Goal: Task Accomplishment & Management: Complete application form

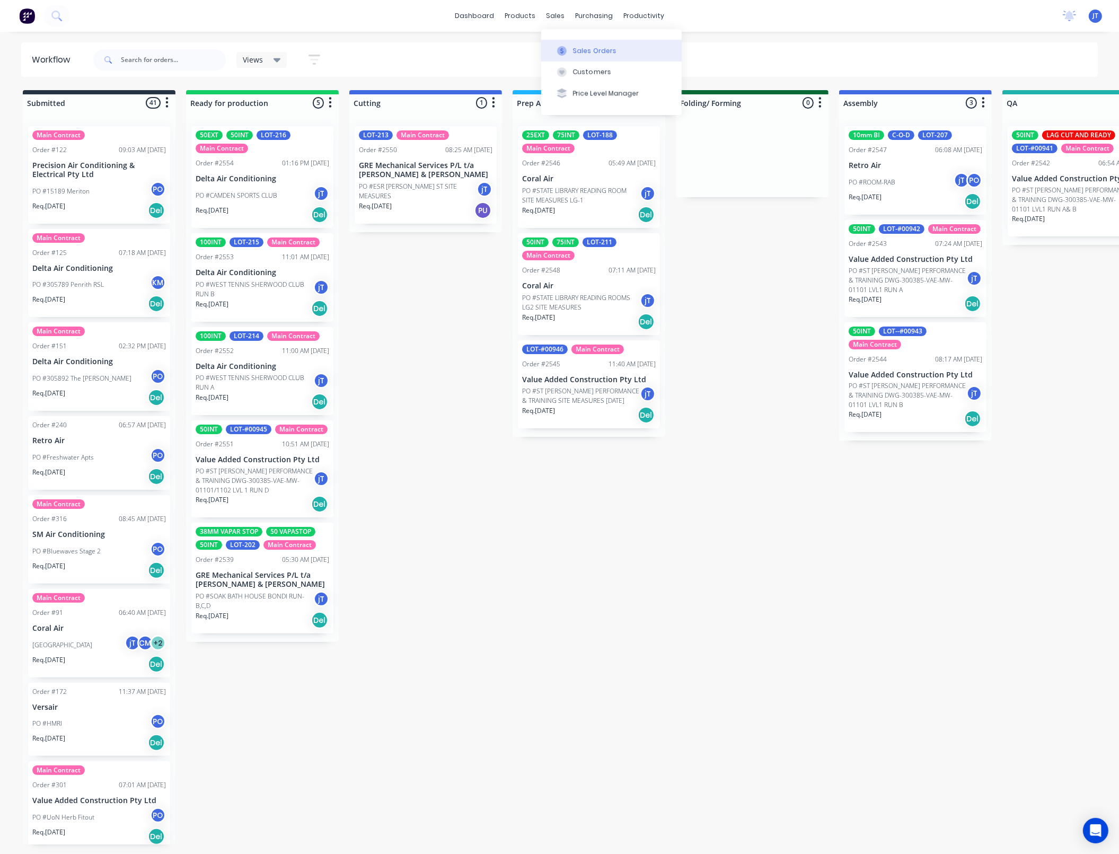
click at [579, 46] on div "Sales Orders" at bounding box center [594, 51] width 43 height 10
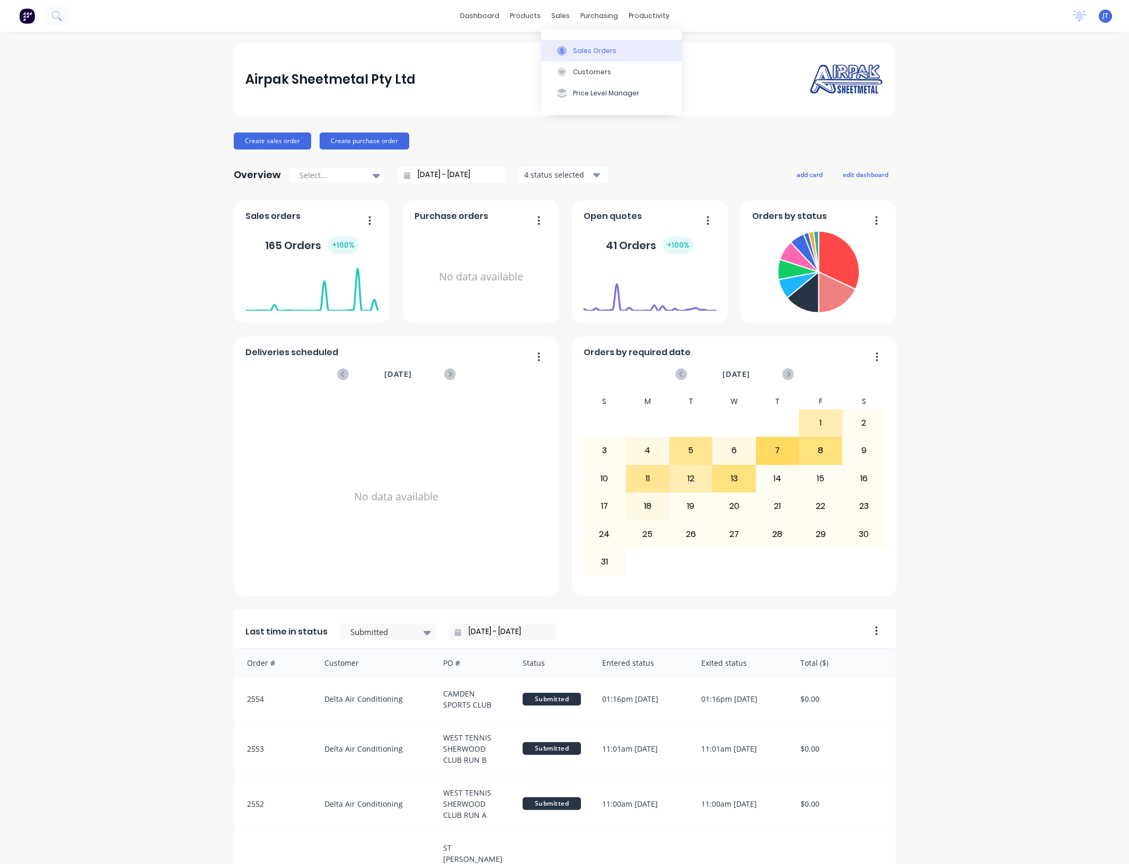
click at [579, 43] on button "Sales Orders" at bounding box center [611, 50] width 140 height 21
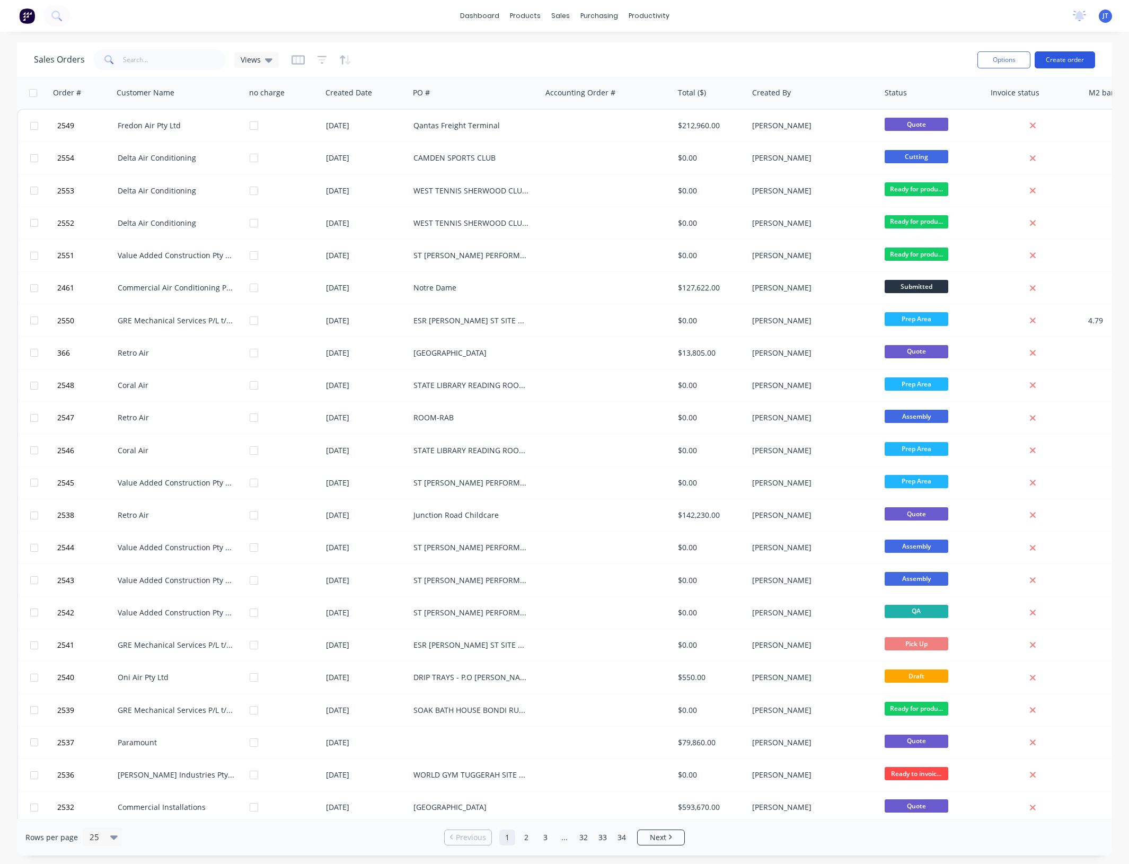
click at [1064, 65] on button "Create order" at bounding box center [1064, 59] width 60 height 17
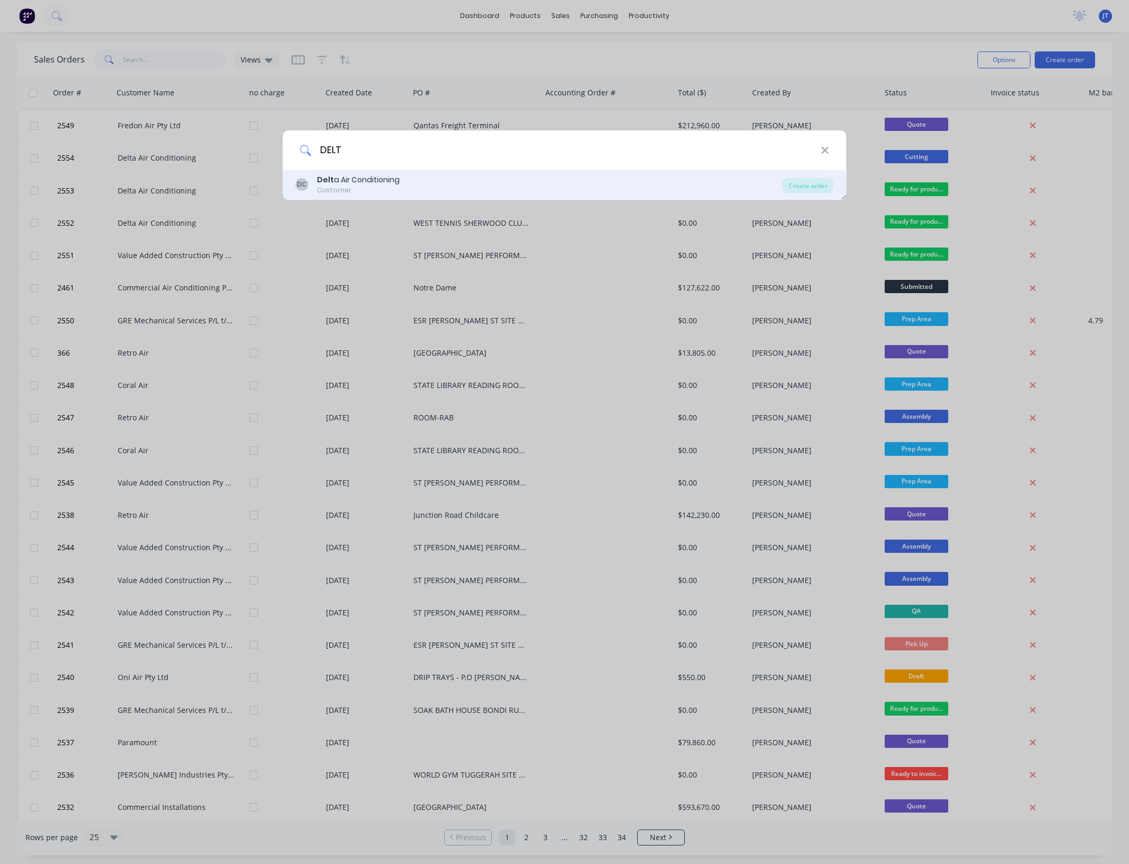
type input "DELT"
click at [416, 183] on div "DC Delt a Air Conditioning Customer" at bounding box center [539, 184] width 486 height 21
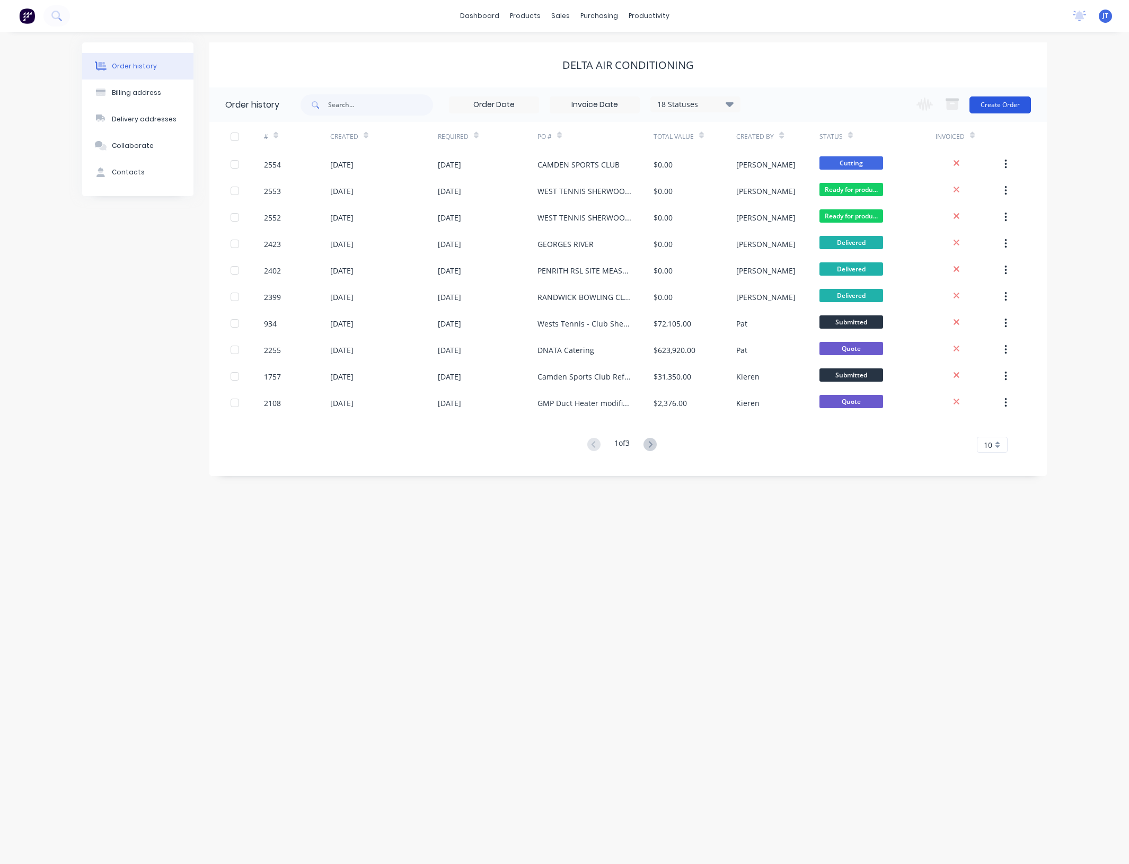
click at [1017, 109] on button "Create Order" at bounding box center [999, 104] width 61 height 17
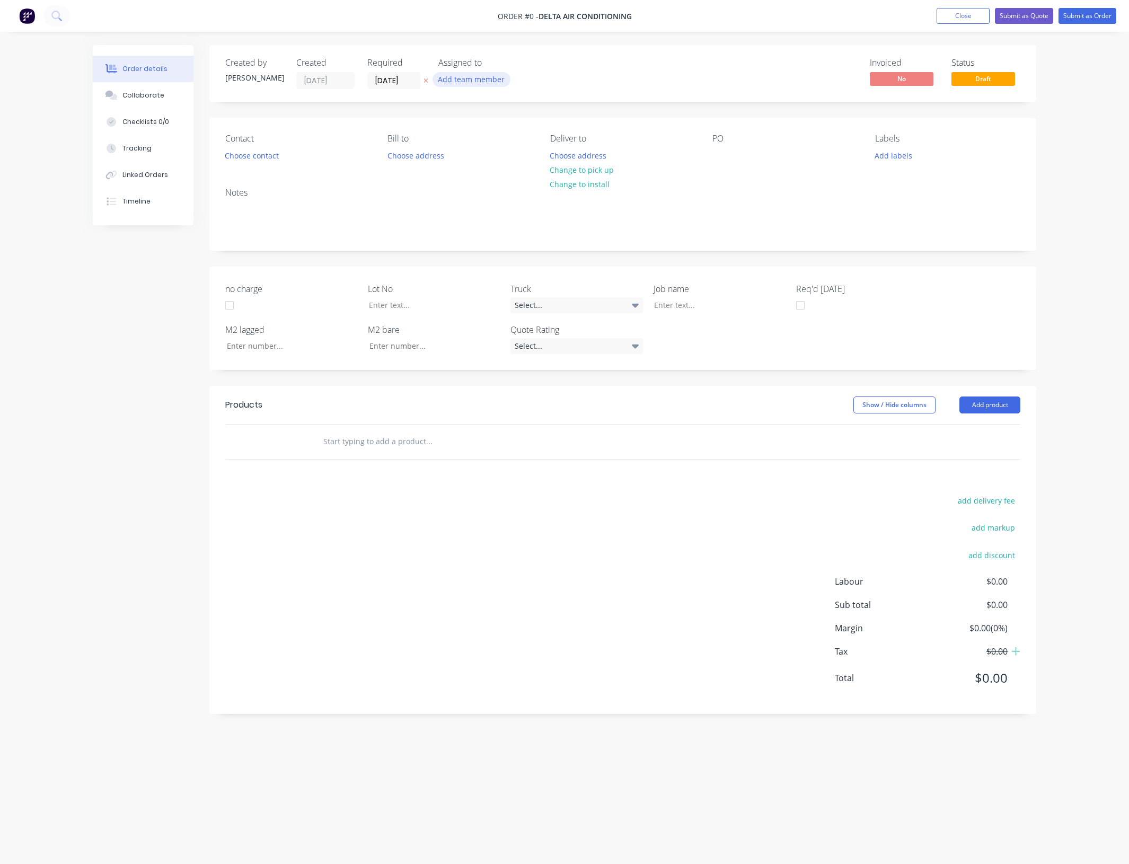
click at [485, 75] on button "Add team member" at bounding box center [471, 79] width 78 height 14
click at [497, 144] on button "[PERSON_NAME] (You)" at bounding box center [518, 138] width 159 height 21
click at [406, 74] on div "Order details Collaborate Checklists 0/0 Tracking Linked Orders Timeline Order …" at bounding box center [564, 411] width 964 height 733
click at [417, 82] on input "[DATE]" at bounding box center [394, 81] width 52 height 16
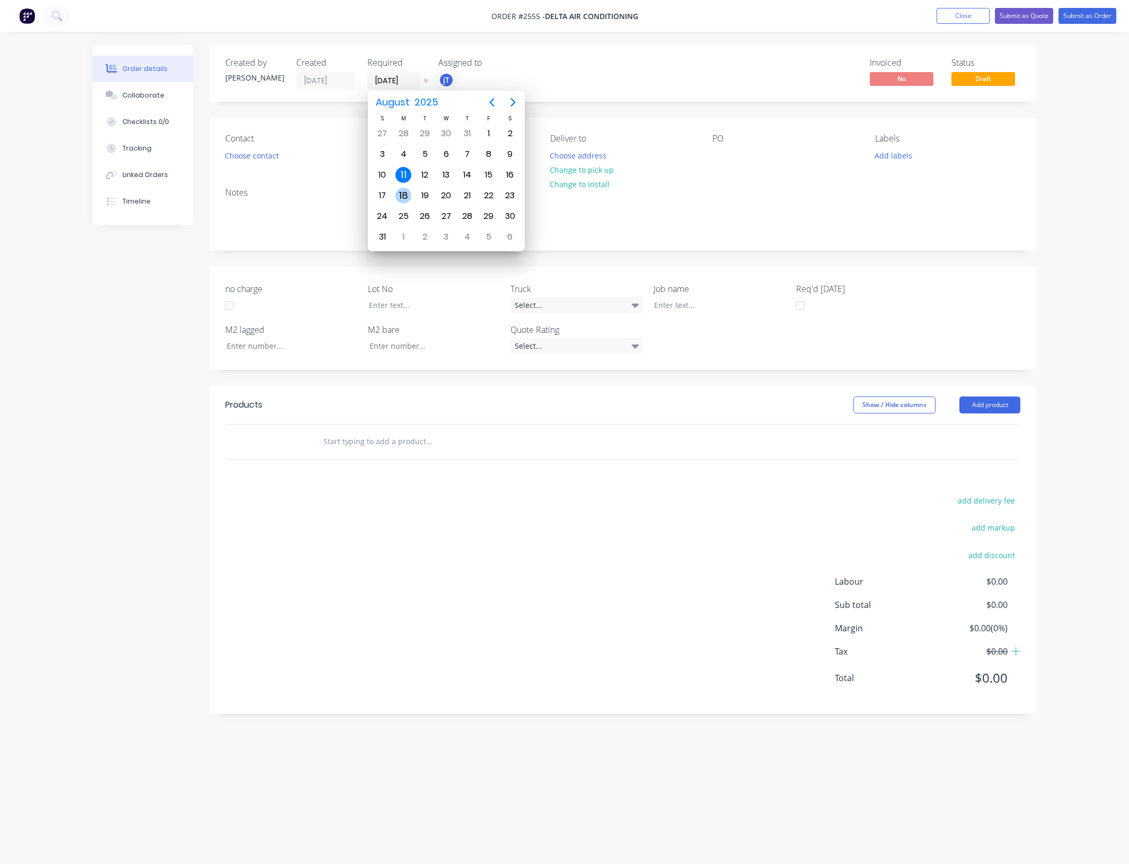
click at [409, 192] on div "18" at bounding box center [403, 196] width 16 height 16
type input "[DATE]"
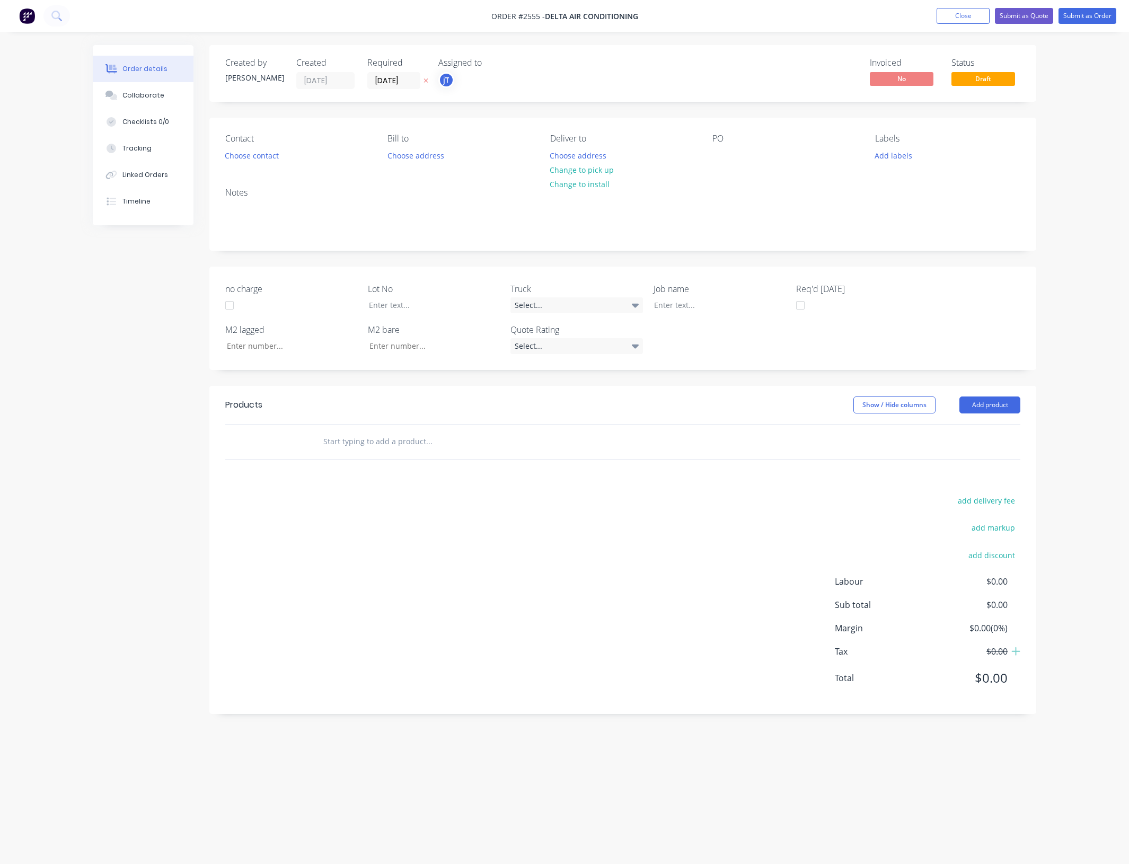
click at [267, 147] on div "Contact Choose contact" at bounding box center [297, 149] width 145 height 30
click at [263, 156] on button "Choose contact" at bounding box center [251, 155] width 65 height 14
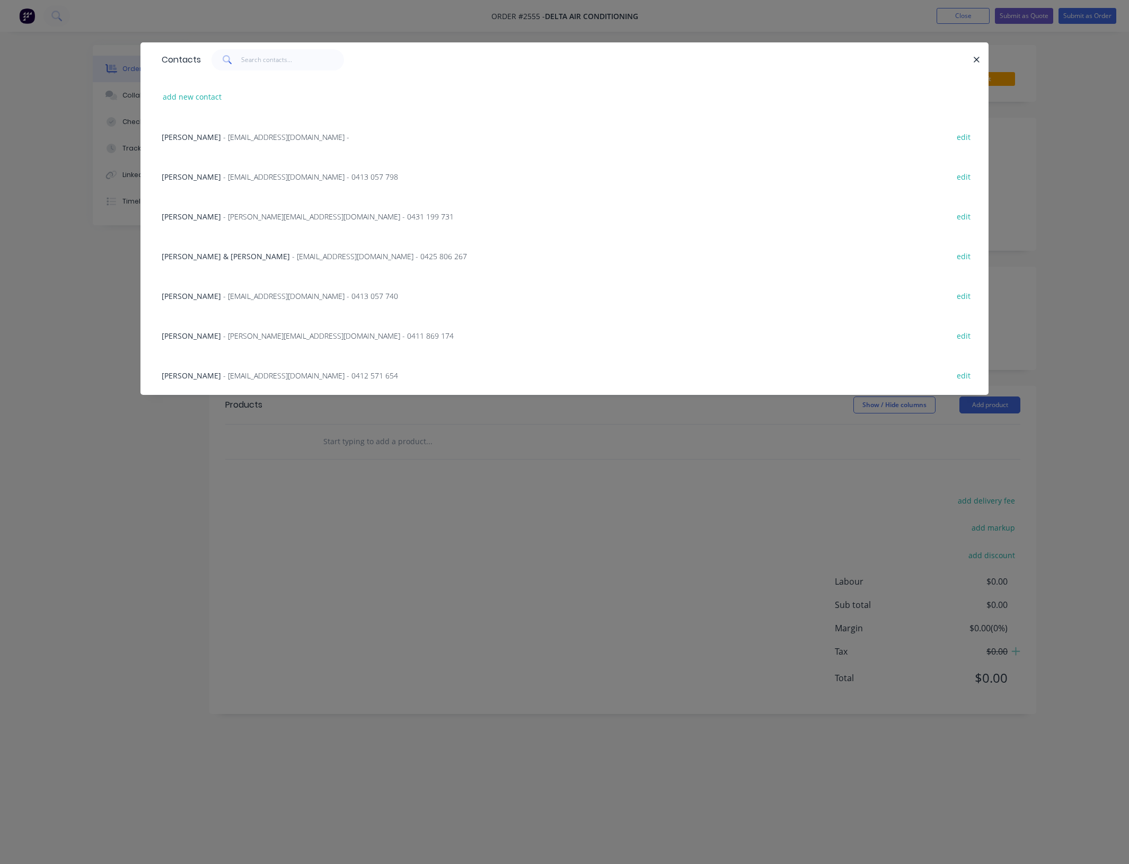
click at [228, 371] on span "- lookinland01@yahoo.com.au - 0412 571 654" at bounding box center [310, 375] width 175 height 10
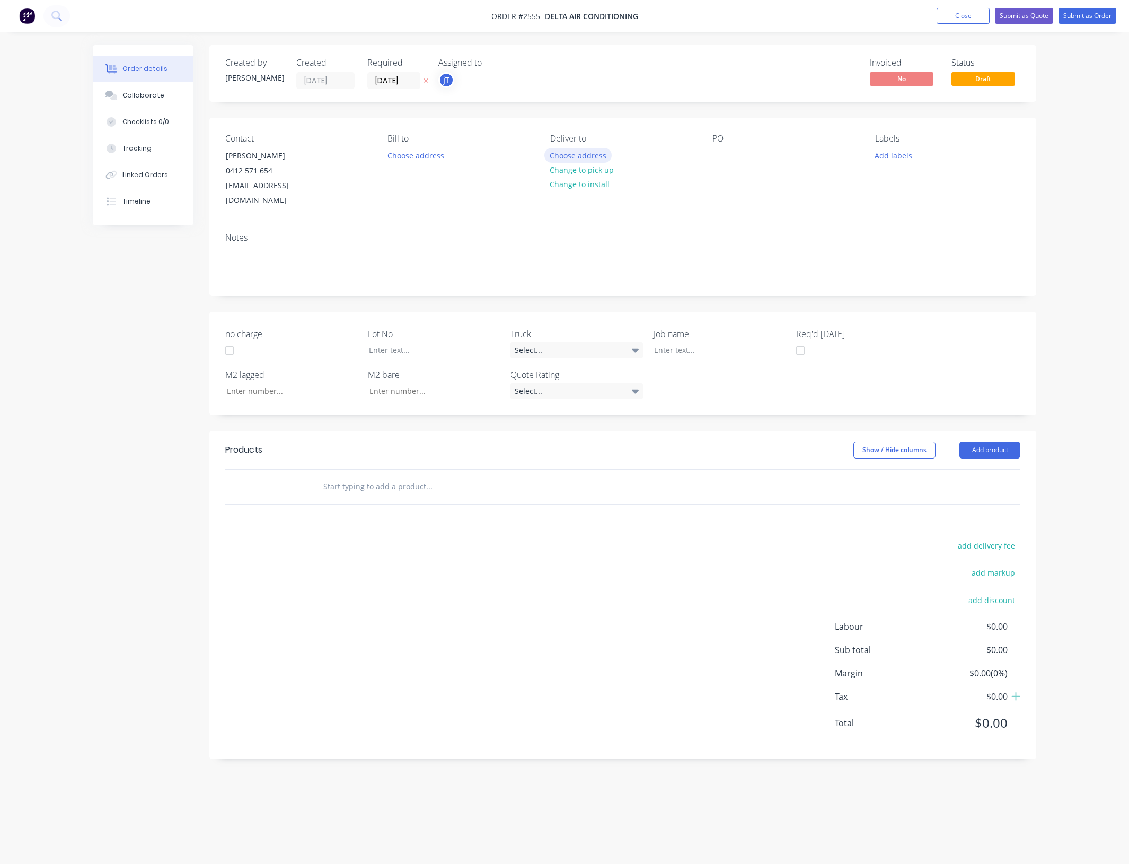
click at [595, 157] on button "Choose address" at bounding box center [578, 155] width 68 height 14
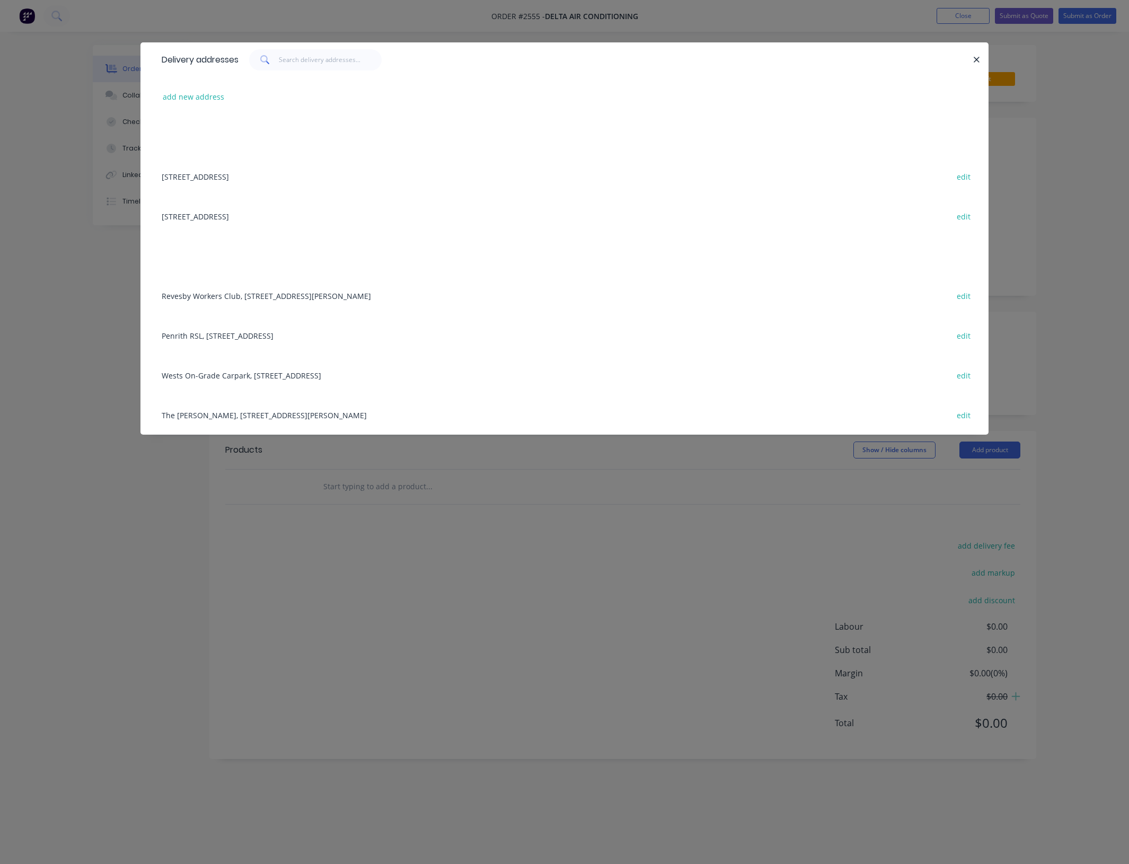
click at [310, 217] on div "16 Old Leumeah Road, Leumeah, New South Wales, Australia, 2650 edit" at bounding box center [564, 216] width 816 height 40
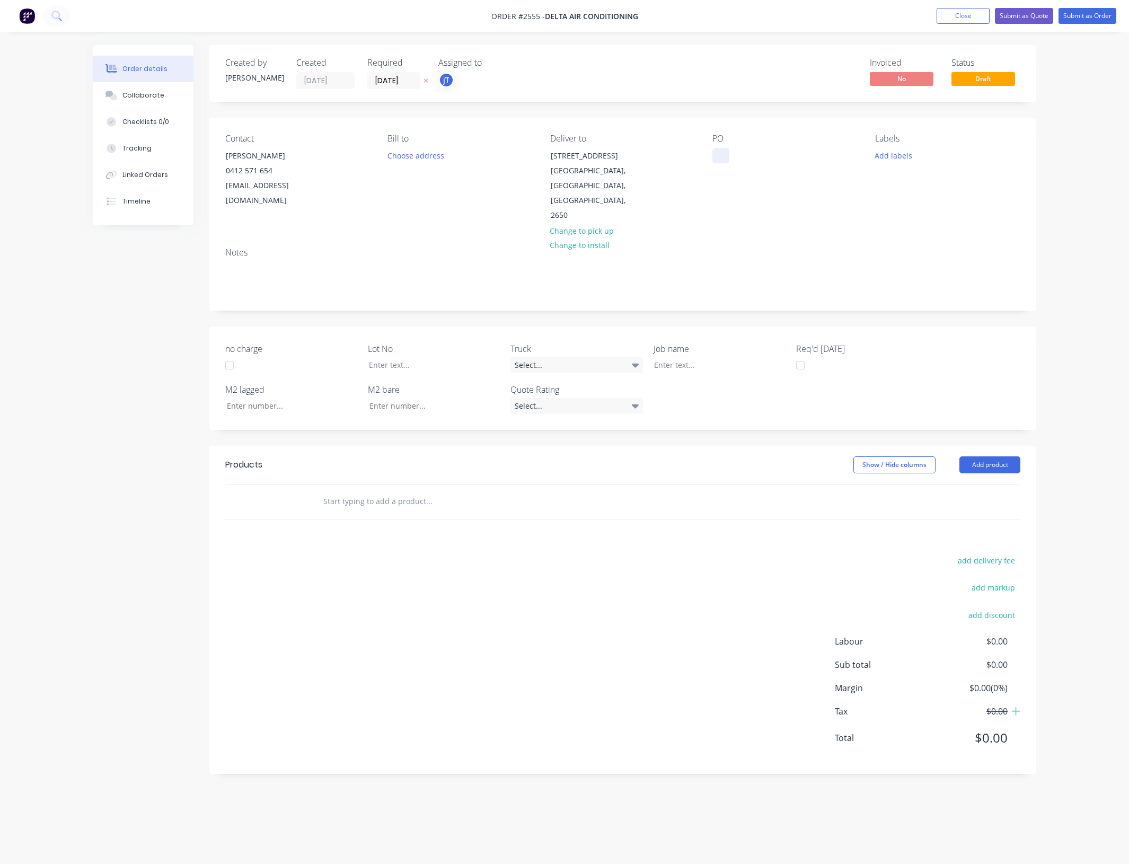
click at [724, 157] on div at bounding box center [720, 155] width 17 height 15
click at [889, 159] on button "Add labels" at bounding box center [893, 155] width 49 height 14
click at [907, 187] on input "text" at bounding box center [962, 186] width 111 height 21
click at [931, 249] on div "LOT-217" at bounding box center [920, 251] width 34 height 12
drag, startPoint x: 932, startPoint y: 180, endPoint x: 914, endPoint y: 185, distance: 18.3
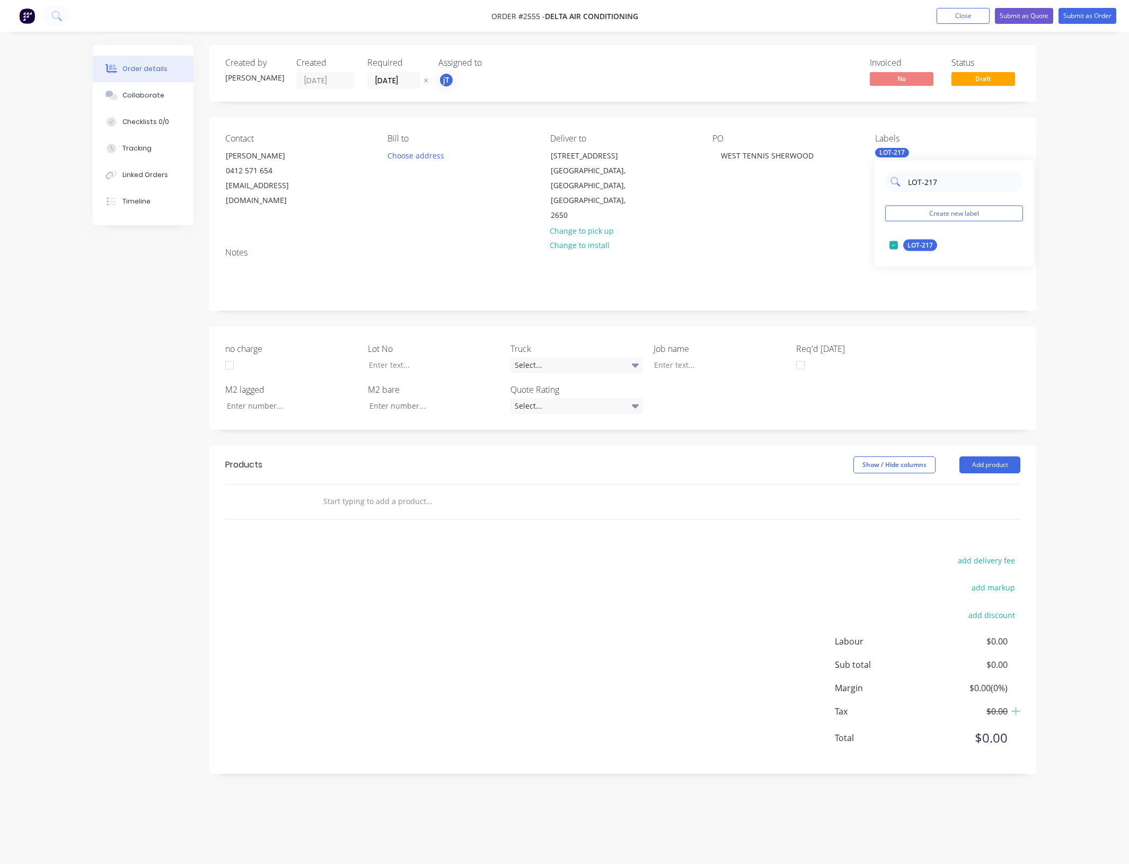
click at [914, 185] on input "LOT-217" at bounding box center [962, 181] width 111 height 21
type input "L"
click at [911, 241] on div "100INT" at bounding box center [918, 246] width 30 height 12
drag, startPoint x: 918, startPoint y: 186, endPoint x: 910, endPoint y: 187, distance: 8.0
click at [910, 187] on input "10" at bounding box center [962, 181] width 111 height 21
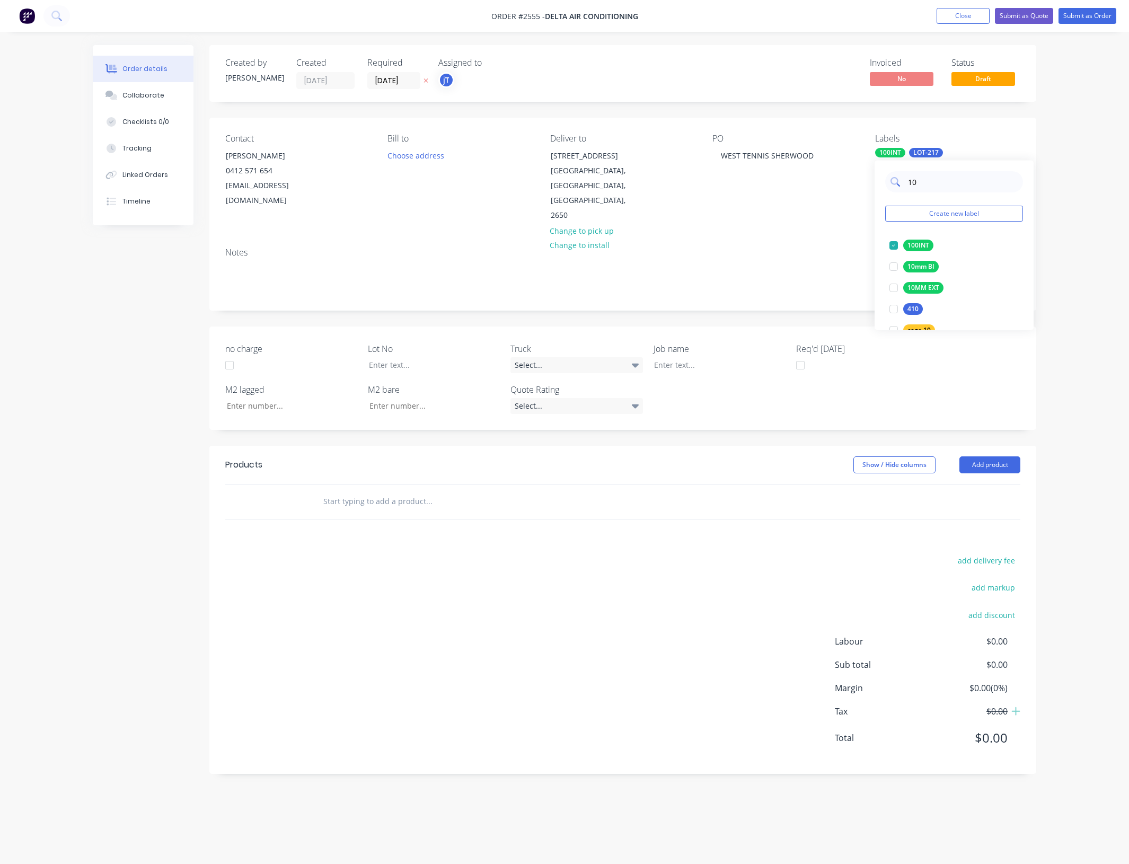
type input "1"
type input "MAIN"
click at [928, 247] on div "Main Contract" at bounding box center [929, 246] width 52 height 12
click at [705, 357] on div at bounding box center [711, 364] width 132 height 15
drag, startPoint x: 417, startPoint y: 334, endPoint x: 411, endPoint y: 332, distance: 6.2
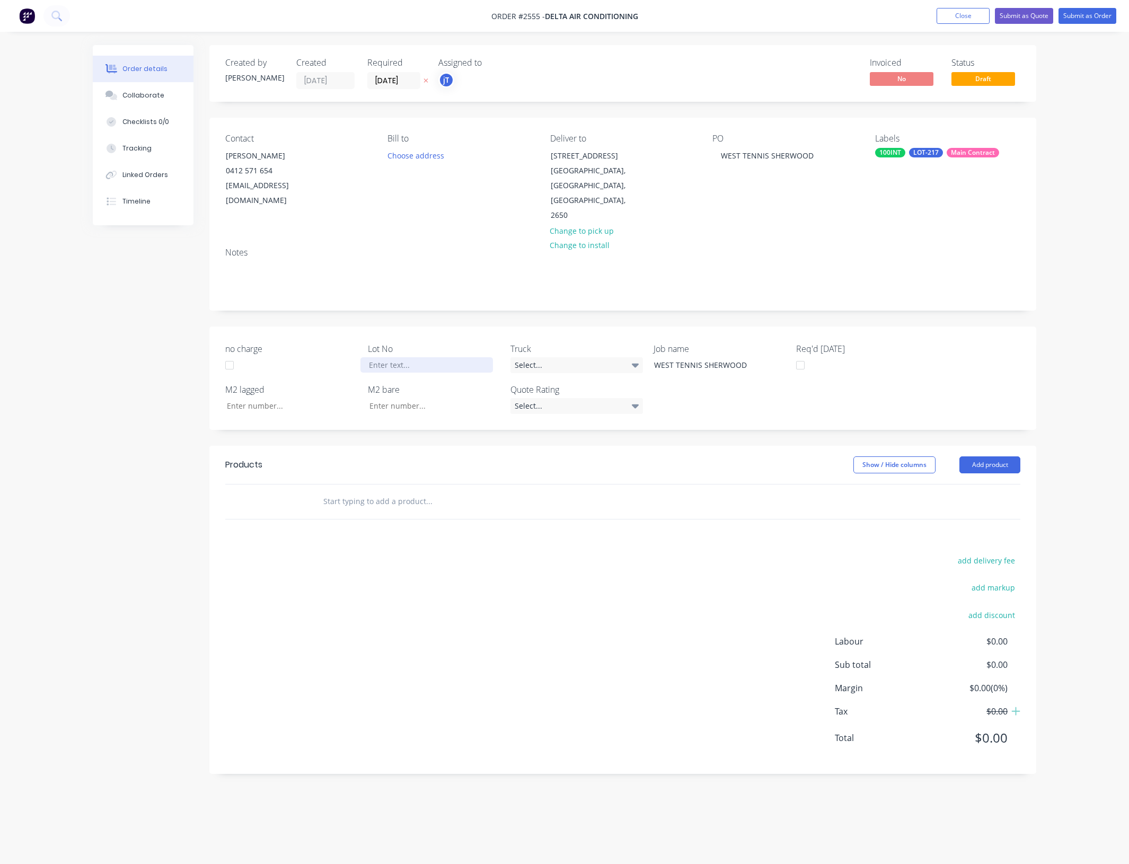
click at [417, 357] on div at bounding box center [426, 364] width 132 height 15
click at [314, 398] on input "no charge" at bounding box center [288, 406] width 140 height 16
type input "48.51"
click at [385, 491] on input "text" at bounding box center [429, 501] width 212 height 21
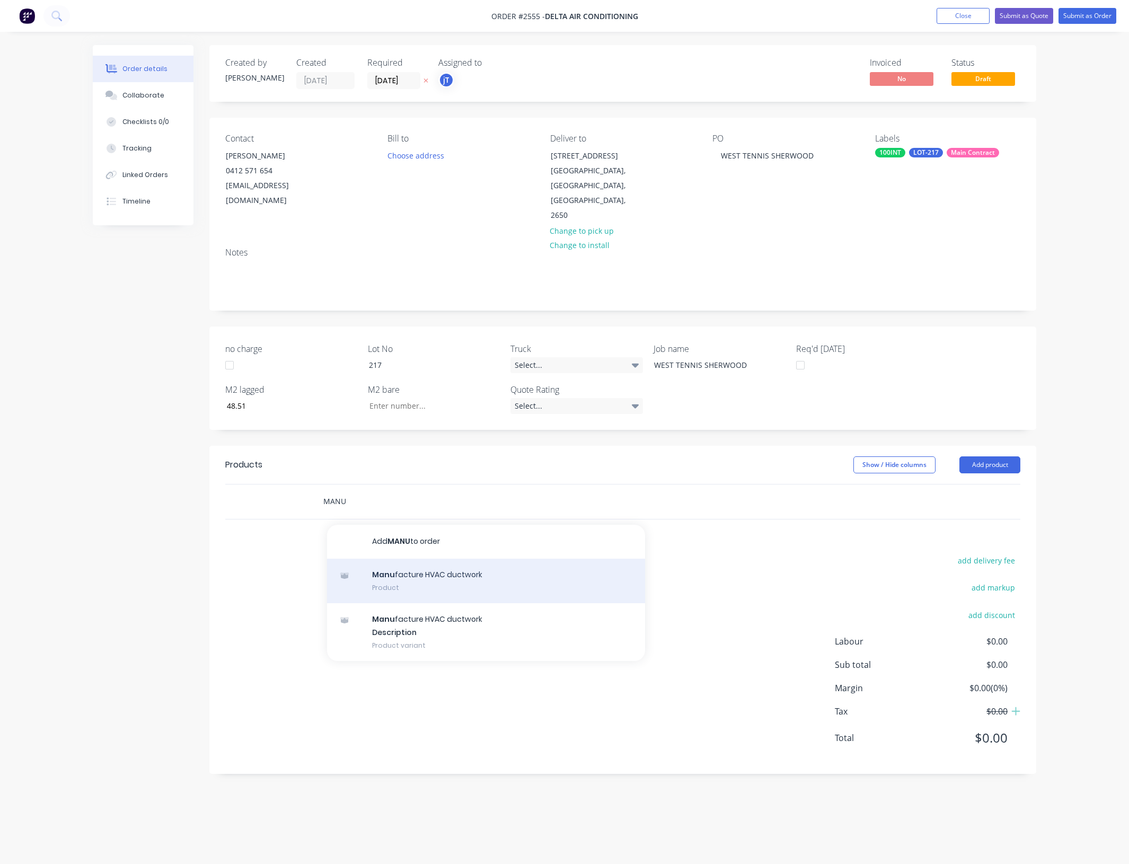
type input "MANU"
click at [412, 559] on div "Manu facture HVAC ductwork Product" at bounding box center [486, 581] width 318 height 45
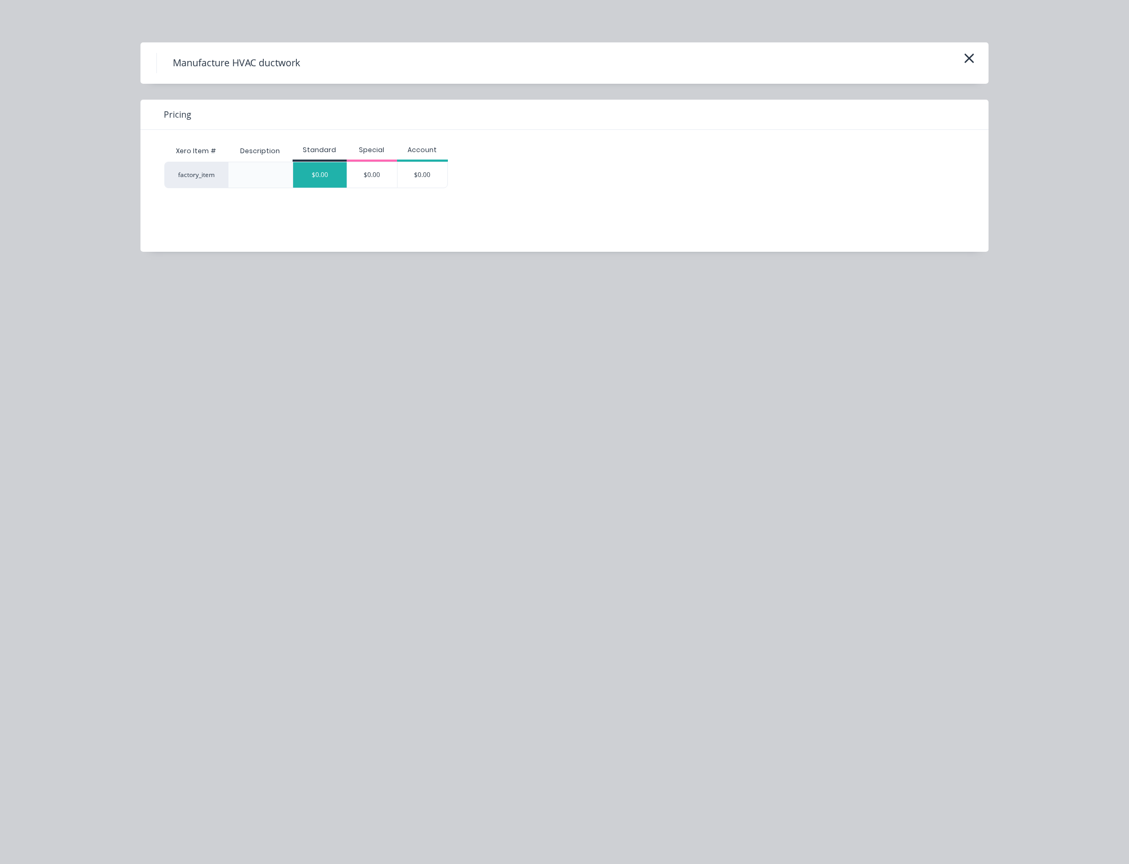
click at [334, 171] on div "$0.00" at bounding box center [320, 174] width 54 height 25
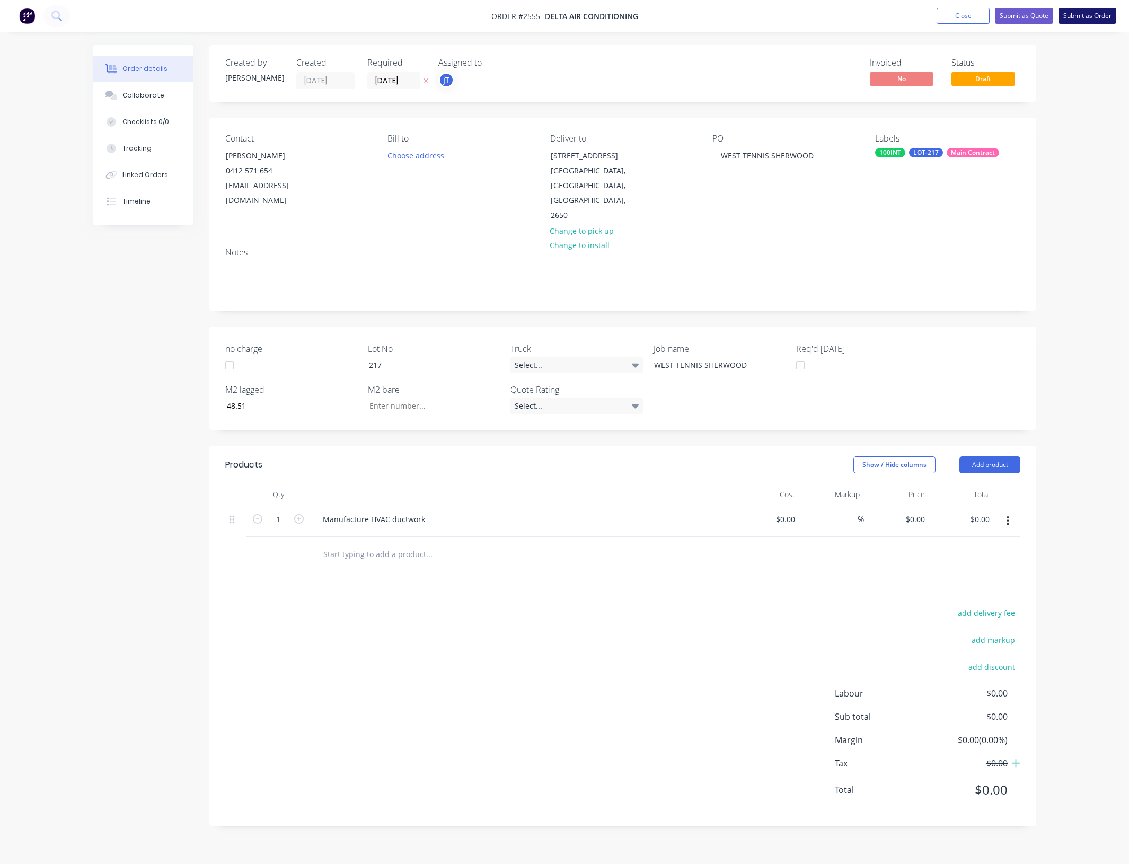
click at [1076, 8] on button "Submit as Order" at bounding box center [1087, 16] width 58 height 16
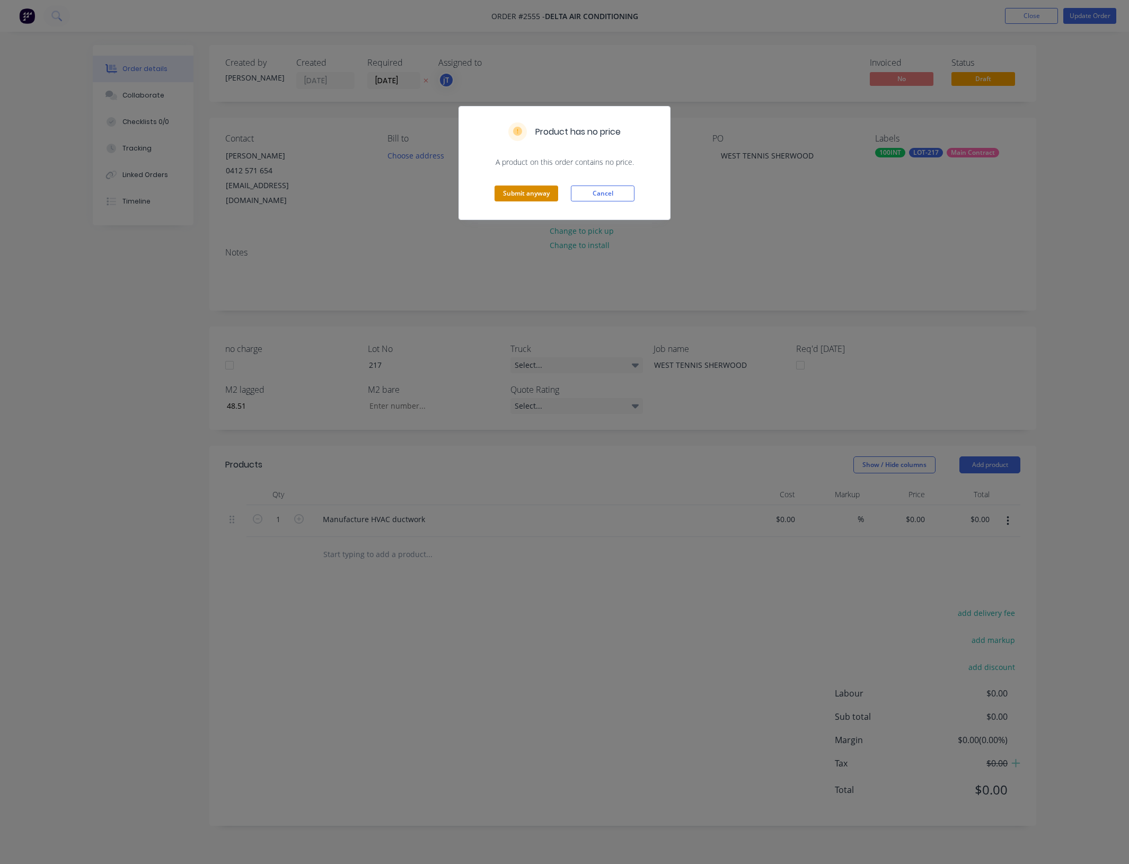
click at [507, 189] on button "Submit anyway" at bounding box center [526, 193] width 64 height 16
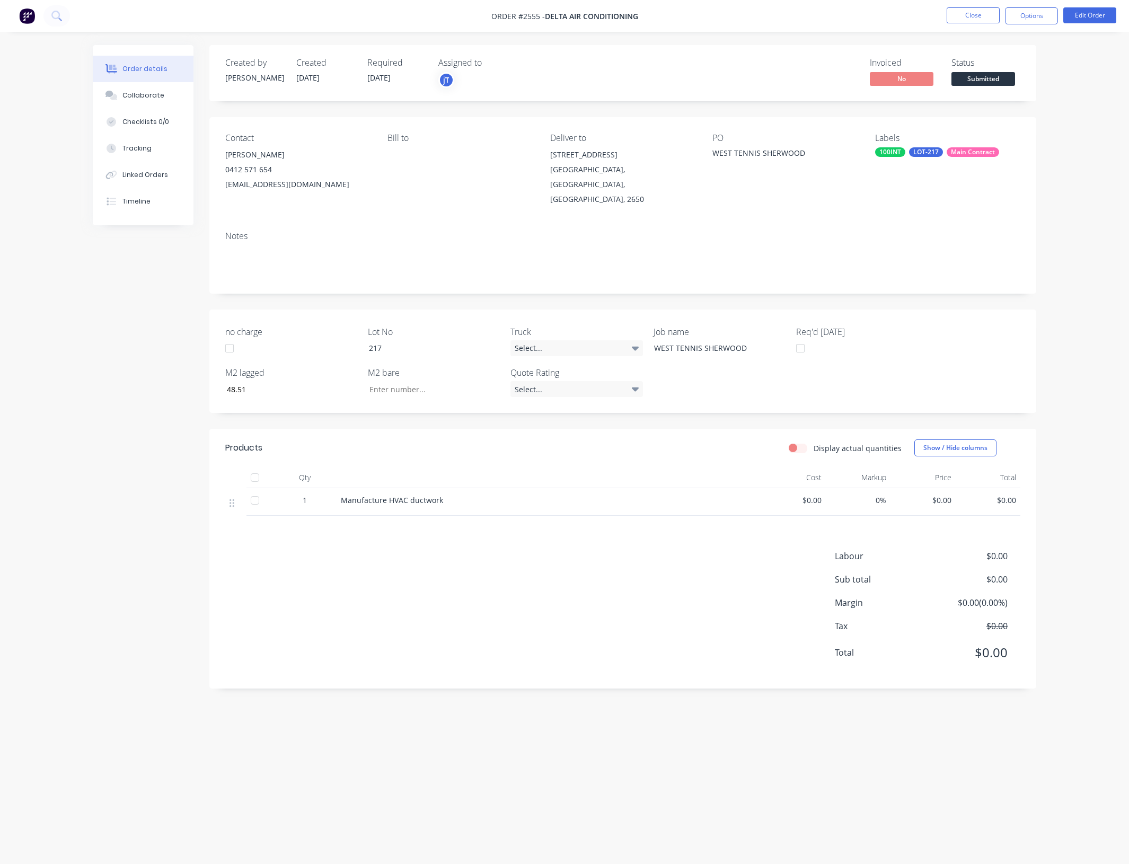
drag, startPoint x: 997, startPoint y: 81, endPoint x: 999, endPoint y: 86, distance: 5.5
click at [998, 81] on span "Submitted" at bounding box center [983, 78] width 64 height 13
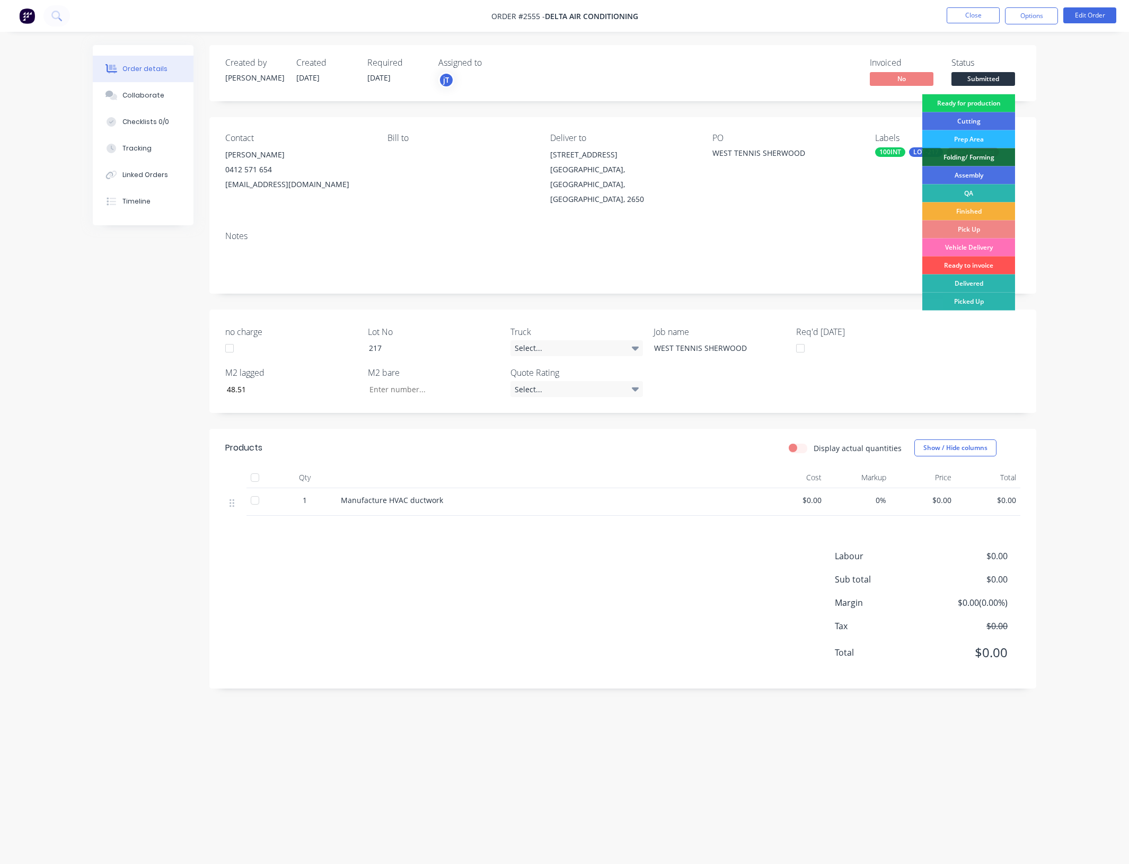
click at [997, 100] on div "Ready for production" at bounding box center [968, 103] width 93 height 18
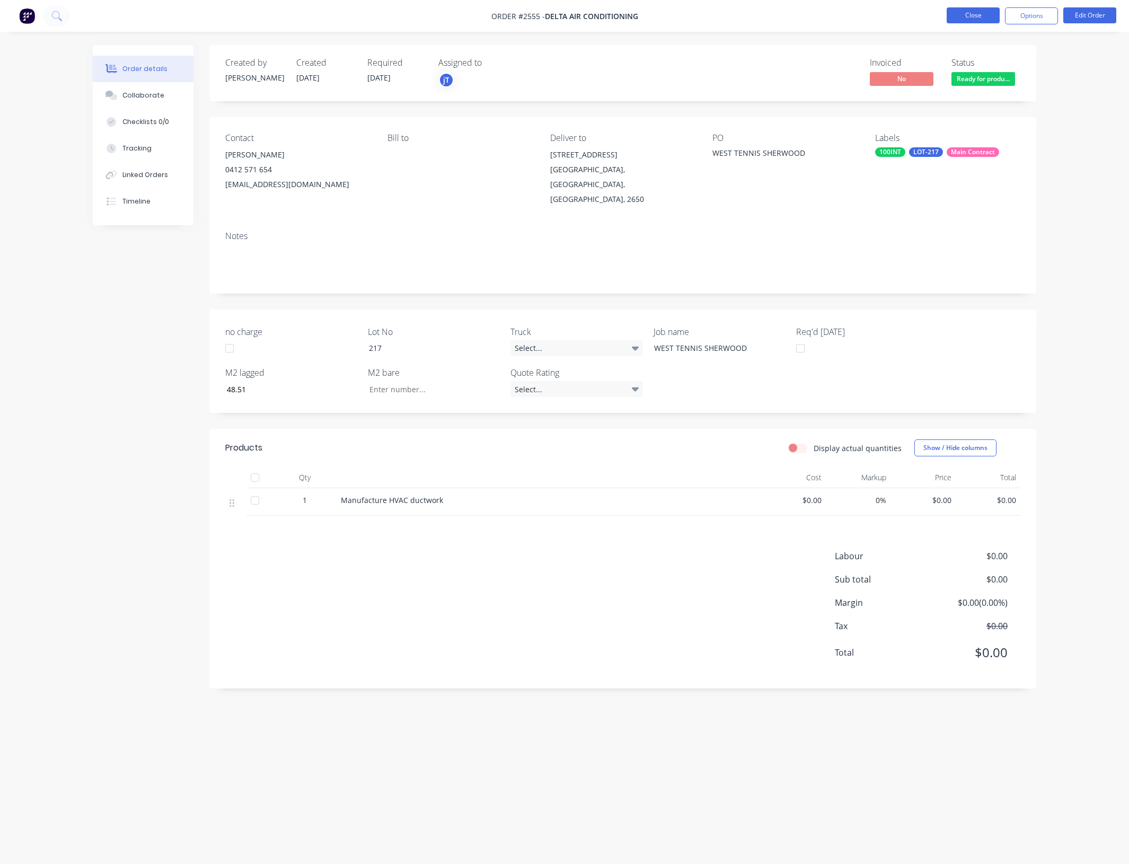
click at [984, 19] on button "Close" at bounding box center [972, 15] width 53 height 16
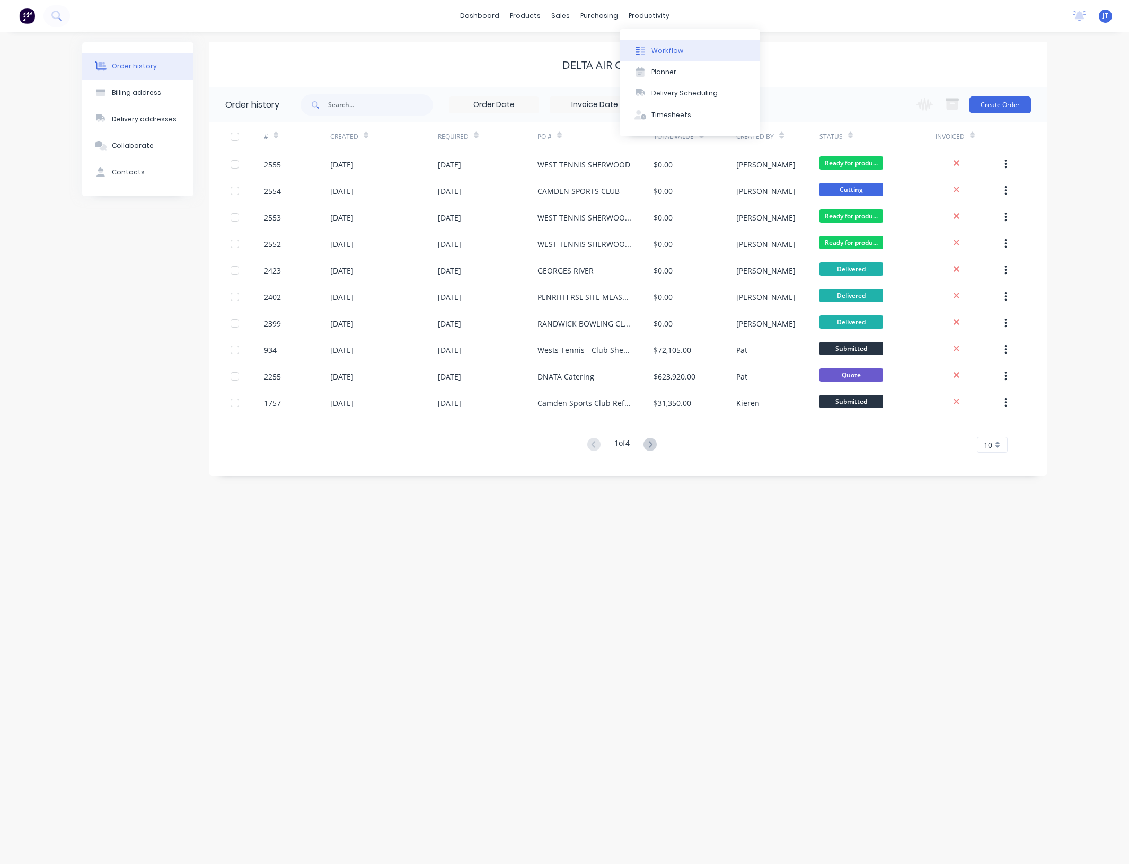
click at [661, 59] on button "Workflow" at bounding box center [689, 50] width 140 height 21
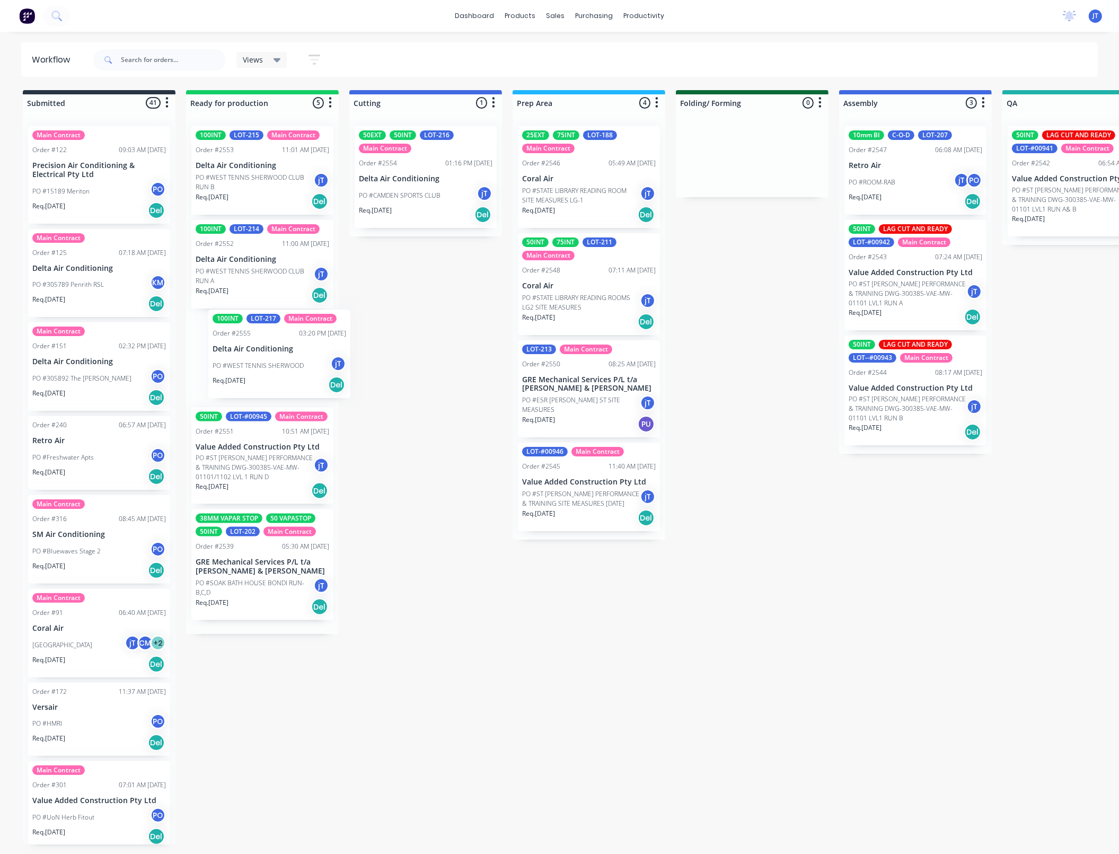
drag, startPoint x: 268, startPoint y: 170, endPoint x: 285, endPoint y: 357, distance: 187.3
click at [285, 357] on div "100INT LOT-217 Main Contract Order #2555 03:20 PM 11/08/25 Delta Air Conditioni…" at bounding box center [262, 376] width 153 height 516
drag, startPoint x: 261, startPoint y: 267, endPoint x: 257, endPoint y: 167, distance: 99.2
click at [257, 167] on div "100INT LOT-215 Main Contract Order #2553 11:01 AM 11/08/25 Delta Air Conditioni…" at bounding box center [262, 376] width 153 height 516
click at [443, 703] on div "Submitted 41 Summaries Total order value Invoiced to date To be invoiced Main C…" at bounding box center [1029, 481] width 2075 height 782
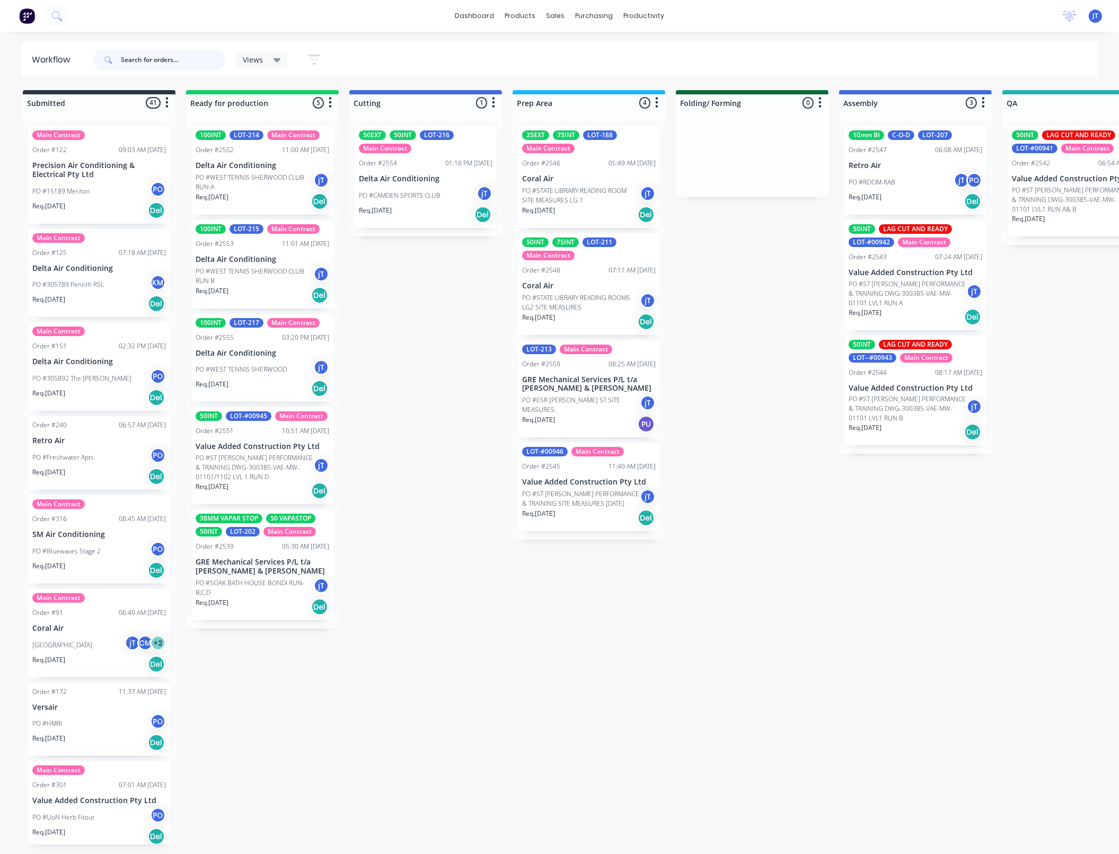
click at [169, 56] on input "text" at bounding box center [173, 59] width 105 height 21
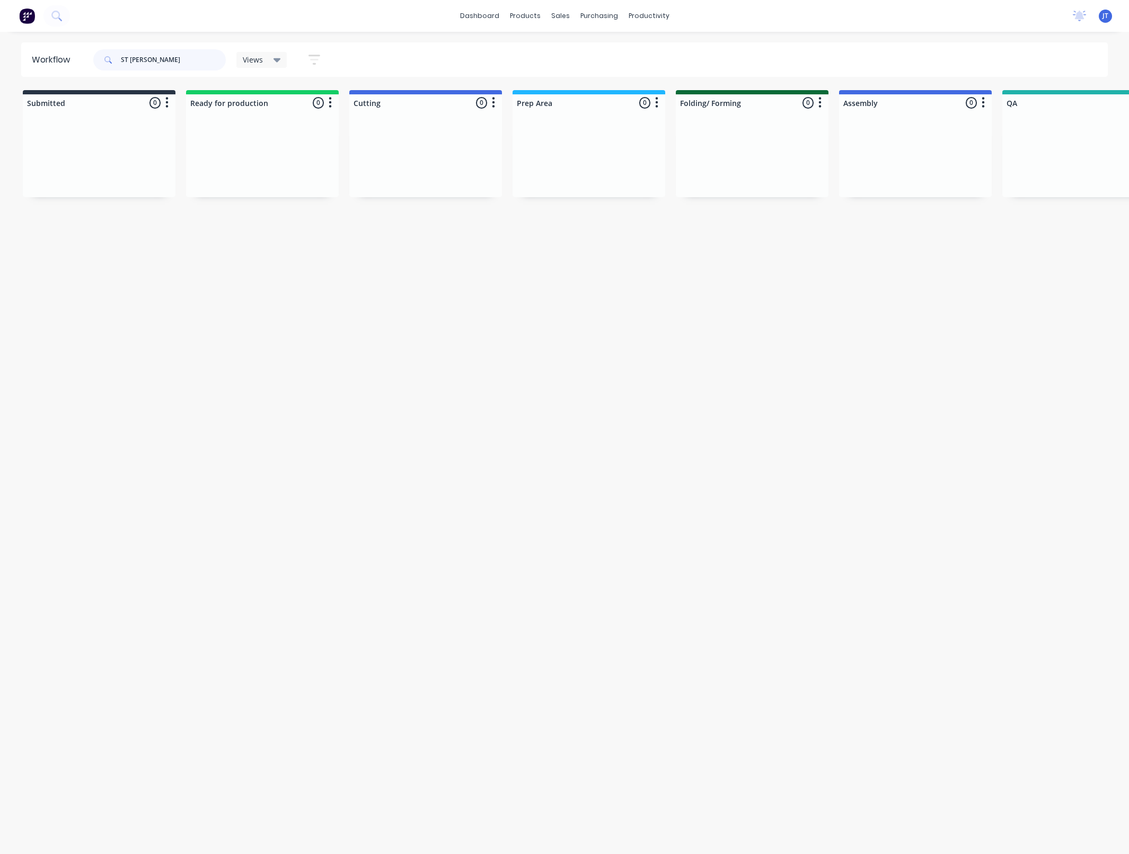
type input "ST MARY"
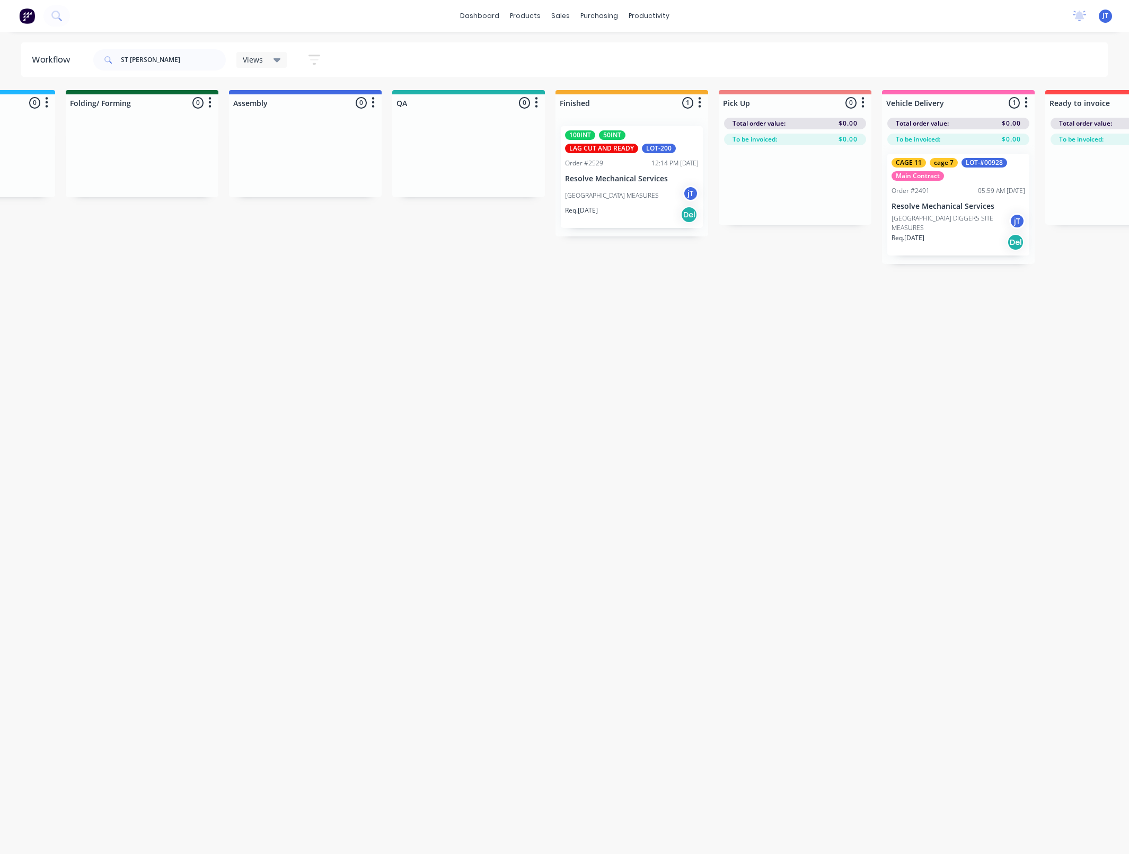
scroll to position [0, 821]
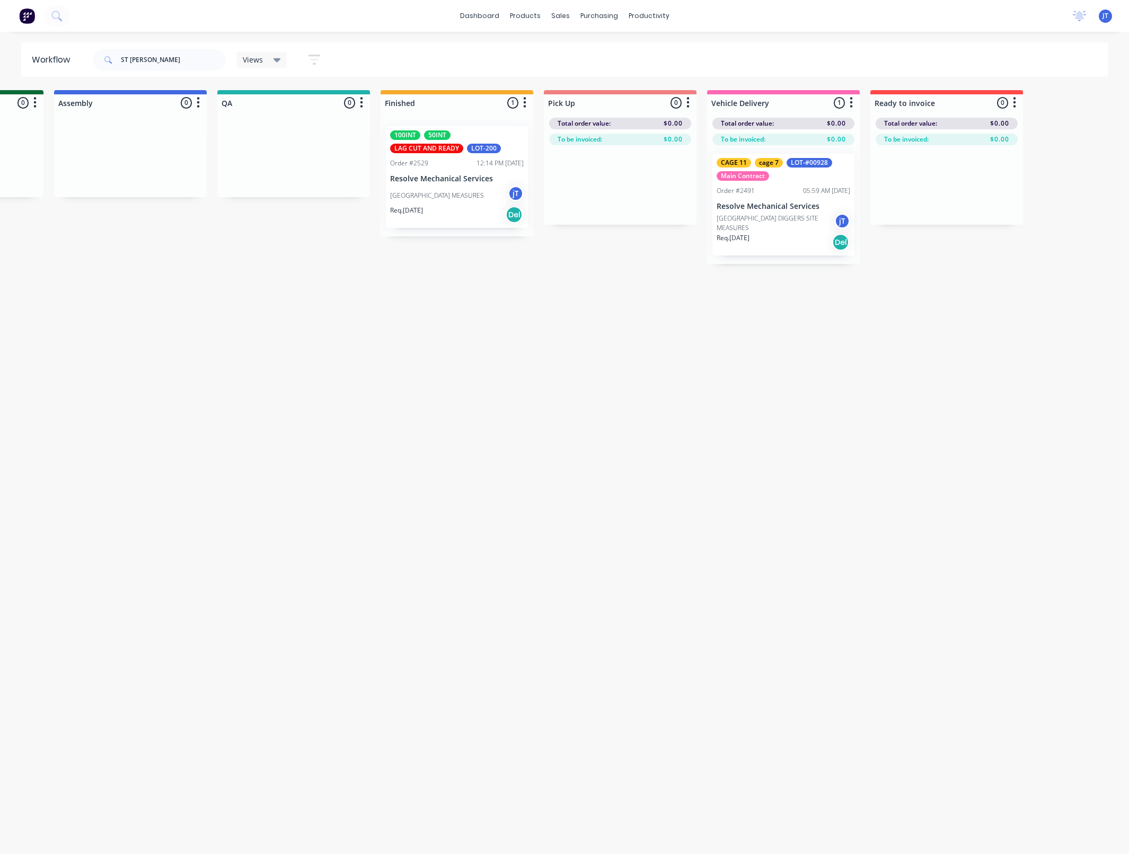
drag, startPoint x: 433, startPoint y: 293, endPoint x: 529, endPoint y: 315, distance: 98.1
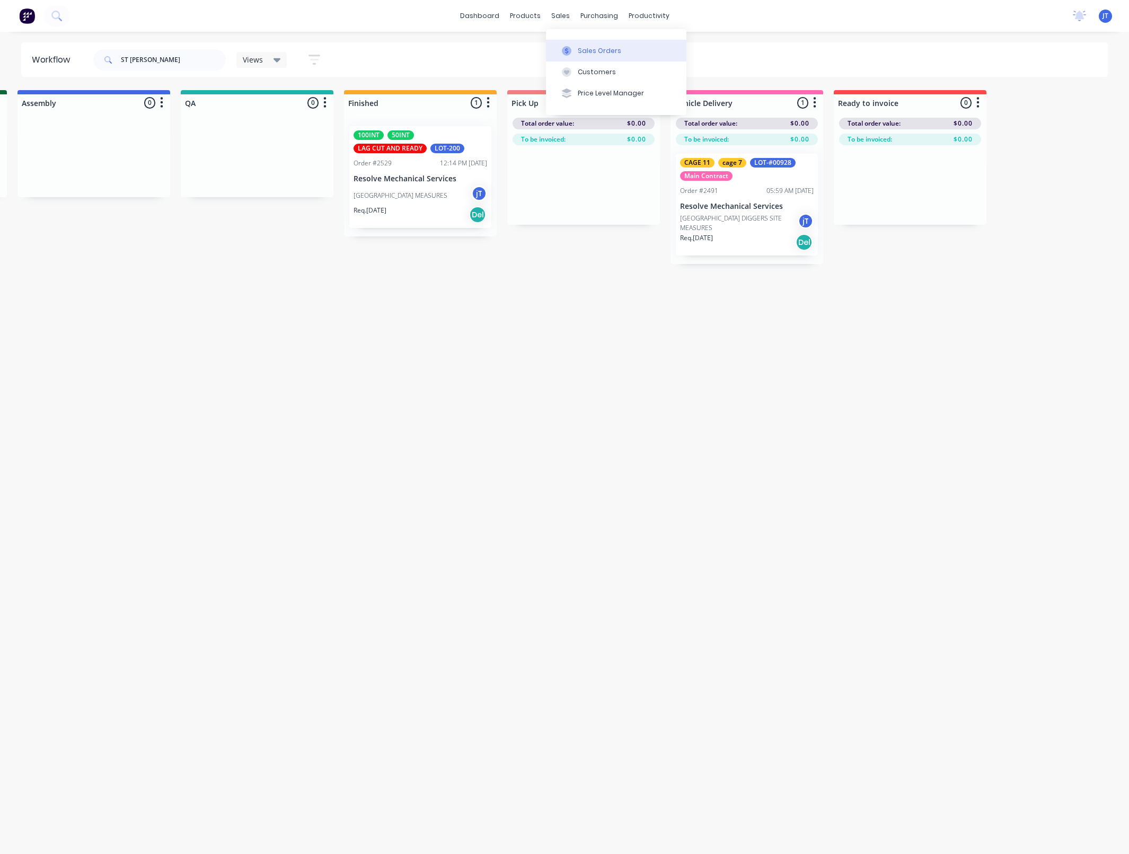
click at [579, 42] on button "Sales Orders" at bounding box center [616, 50] width 140 height 21
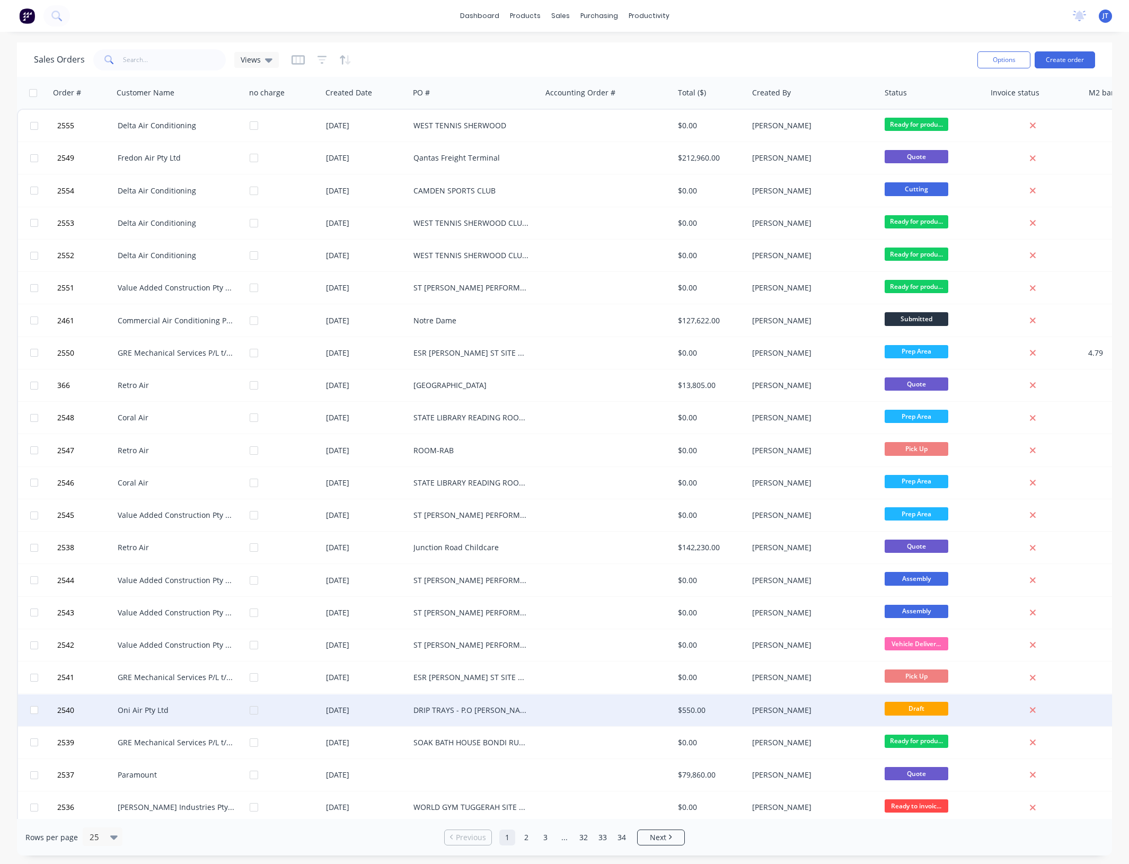
click at [200, 720] on div "Oni Air Pty Ltd" at bounding box center [179, 710] width 132 height 32
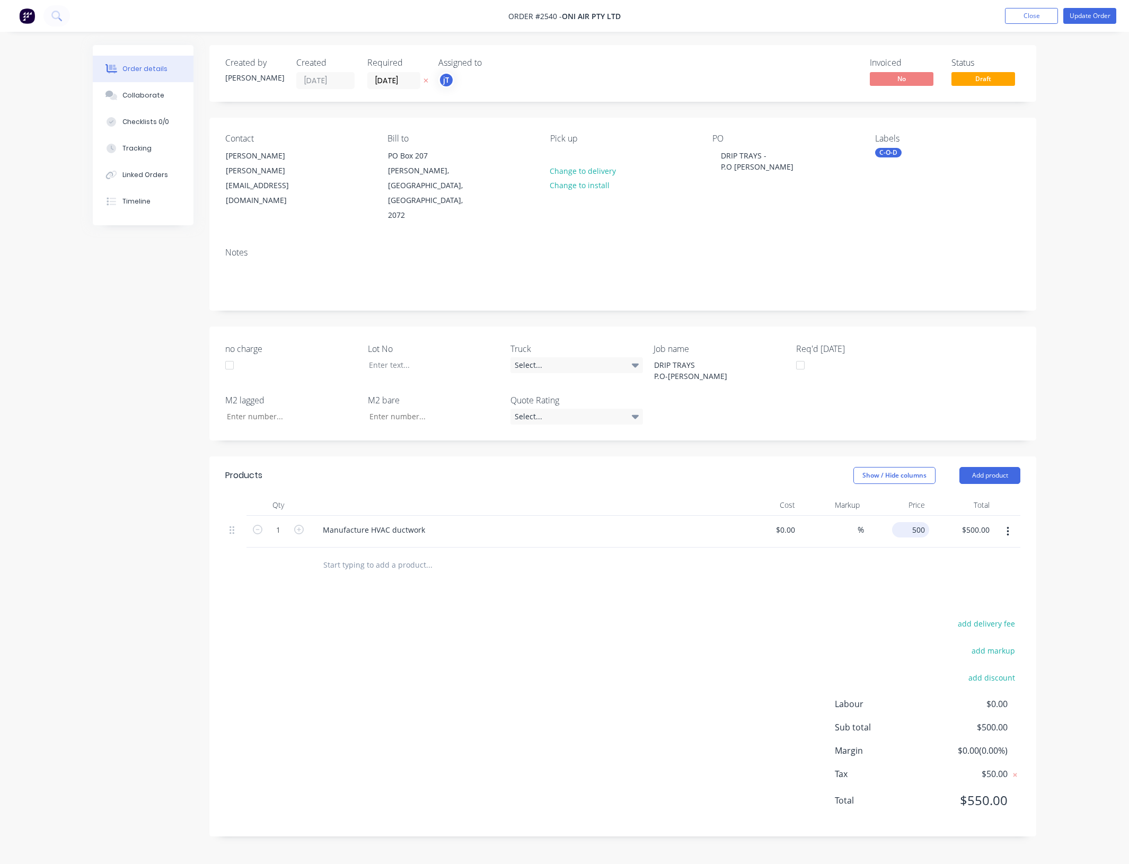
click at [919, 522] on input "500" at bounding box center [912, 529] width 33 height 15
type input "$650.00"
click at [1077, 17] on button "Update Order" at bounding box center [1089, 16] width 53 height 16
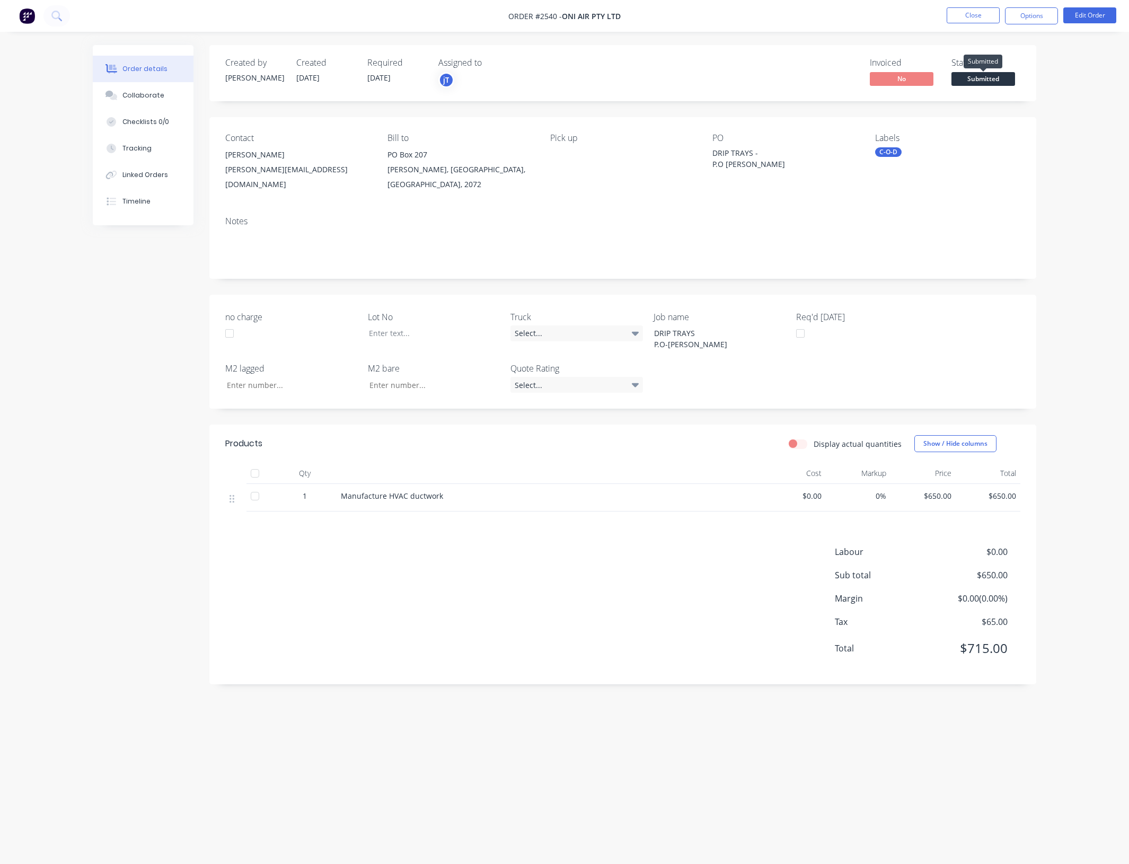
click at [991, 75] on span "Submitted" at bounding box center [983, 78] width 64 height 13
click at [971, 17] on button "Close" at bounding box center [972, 15] width 53 height 16
